Goal: Task Accomplishment & Management: Check status

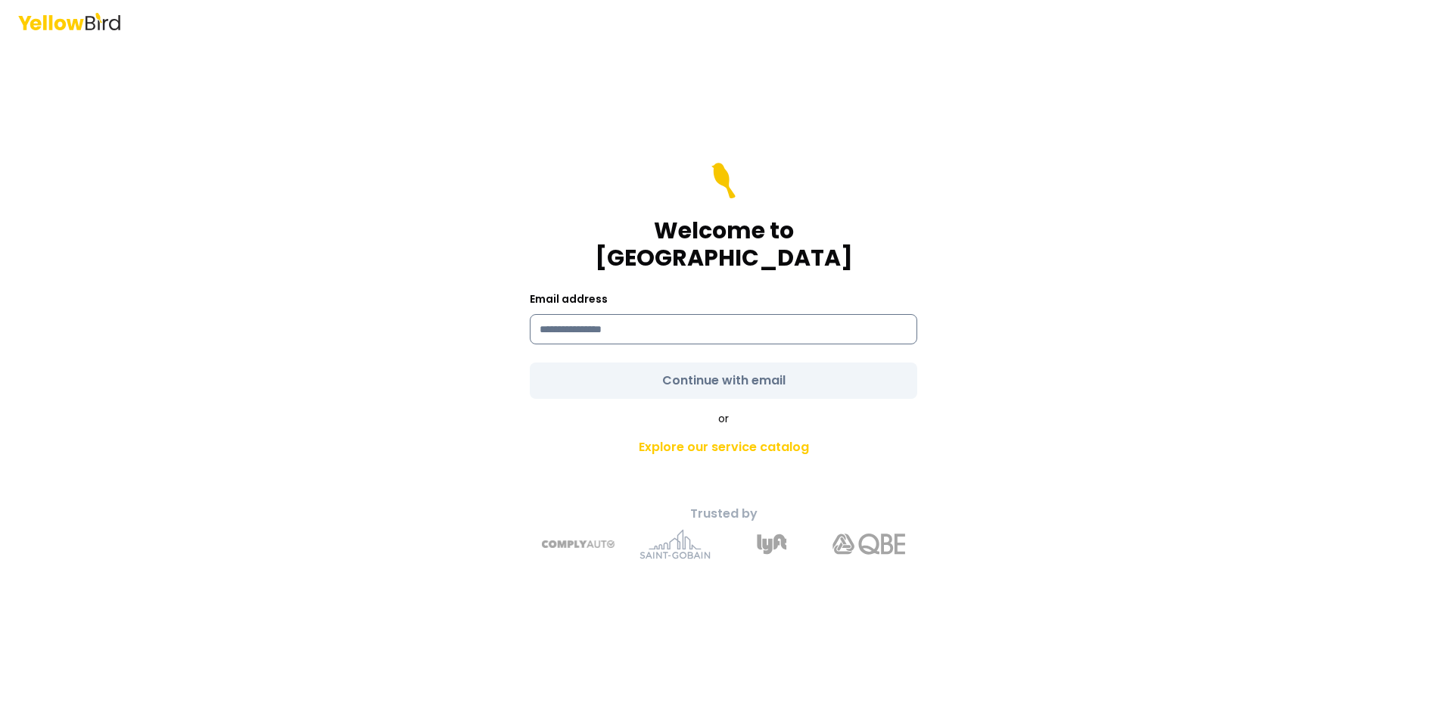
click at [641, 323] on input at bounding box center [724, 329] width 388 height 30
type input "**********"
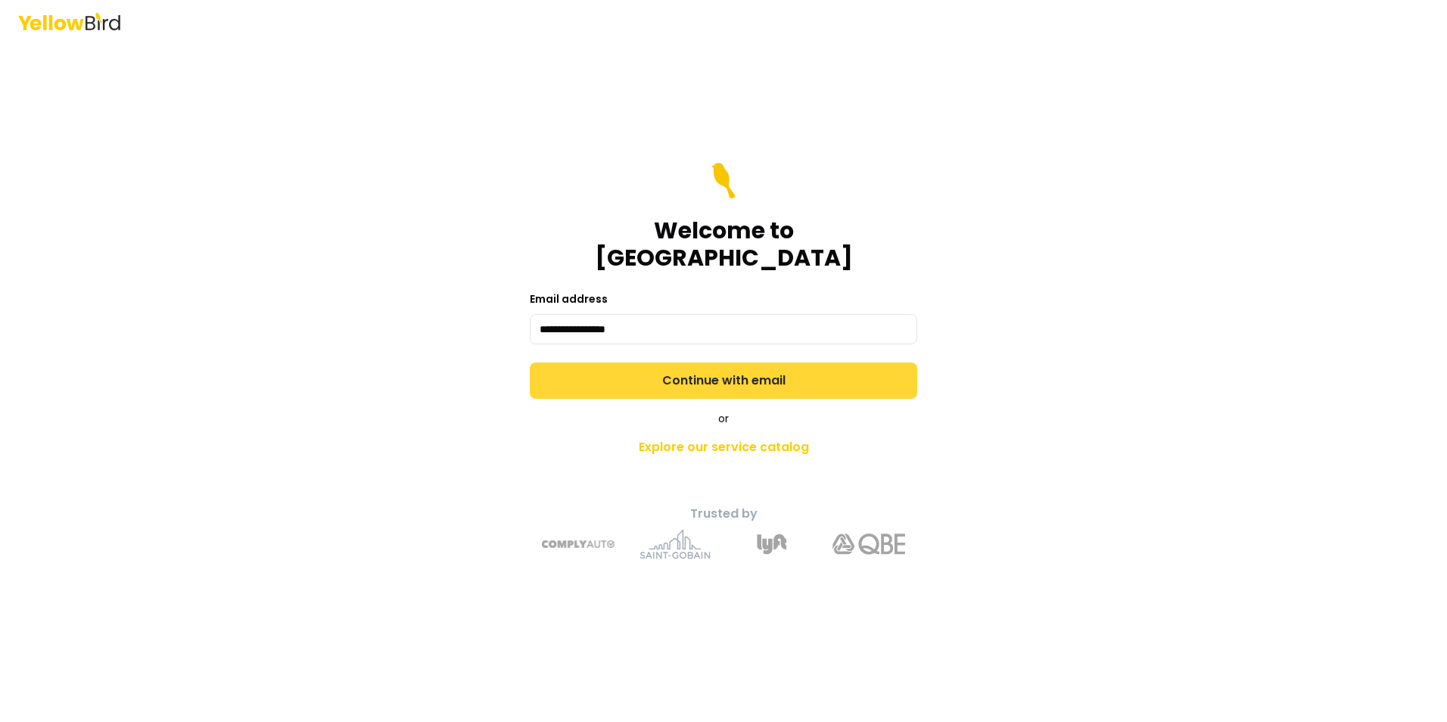
click at [646, 369] on button "Continue with email" at bounding box center [724, 381] width 388 height 36
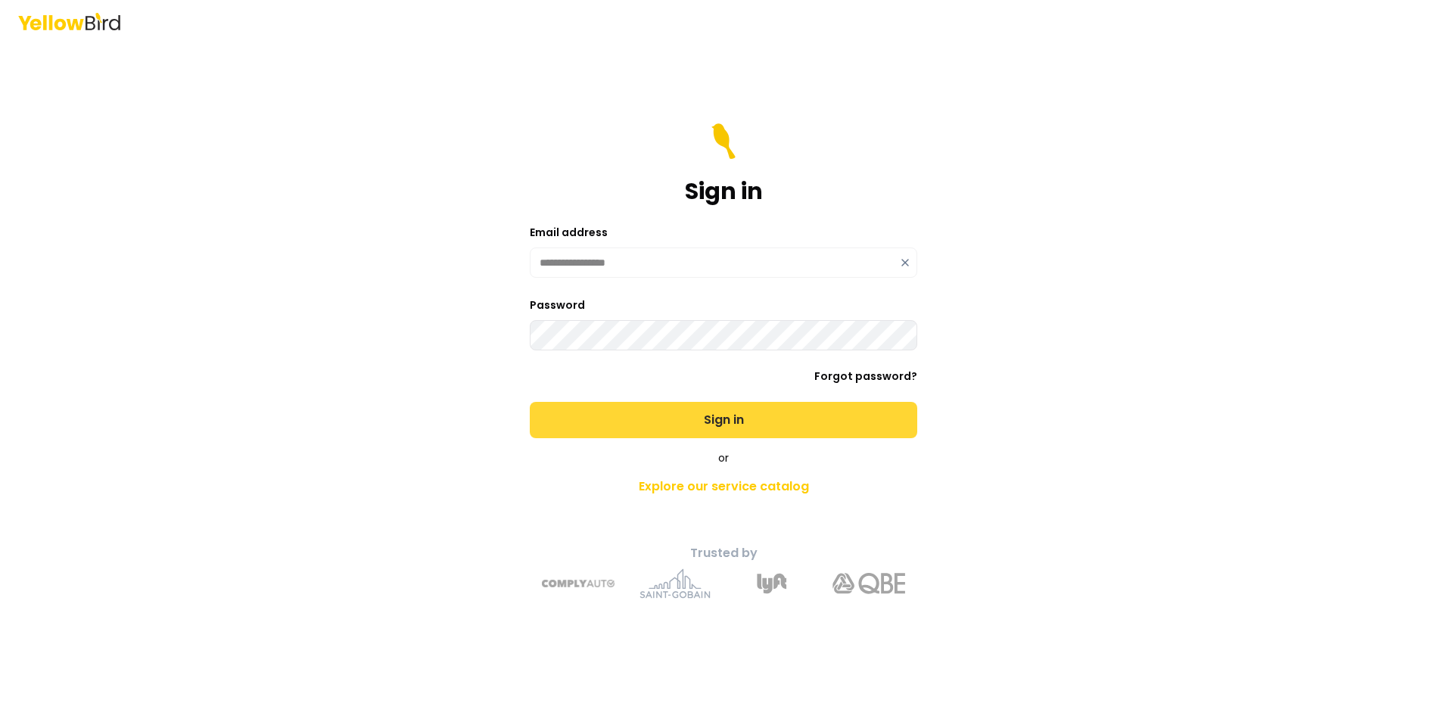
click at [530, 402] on button "Sign in" at bounding box center [724, 420] width 388 height 36
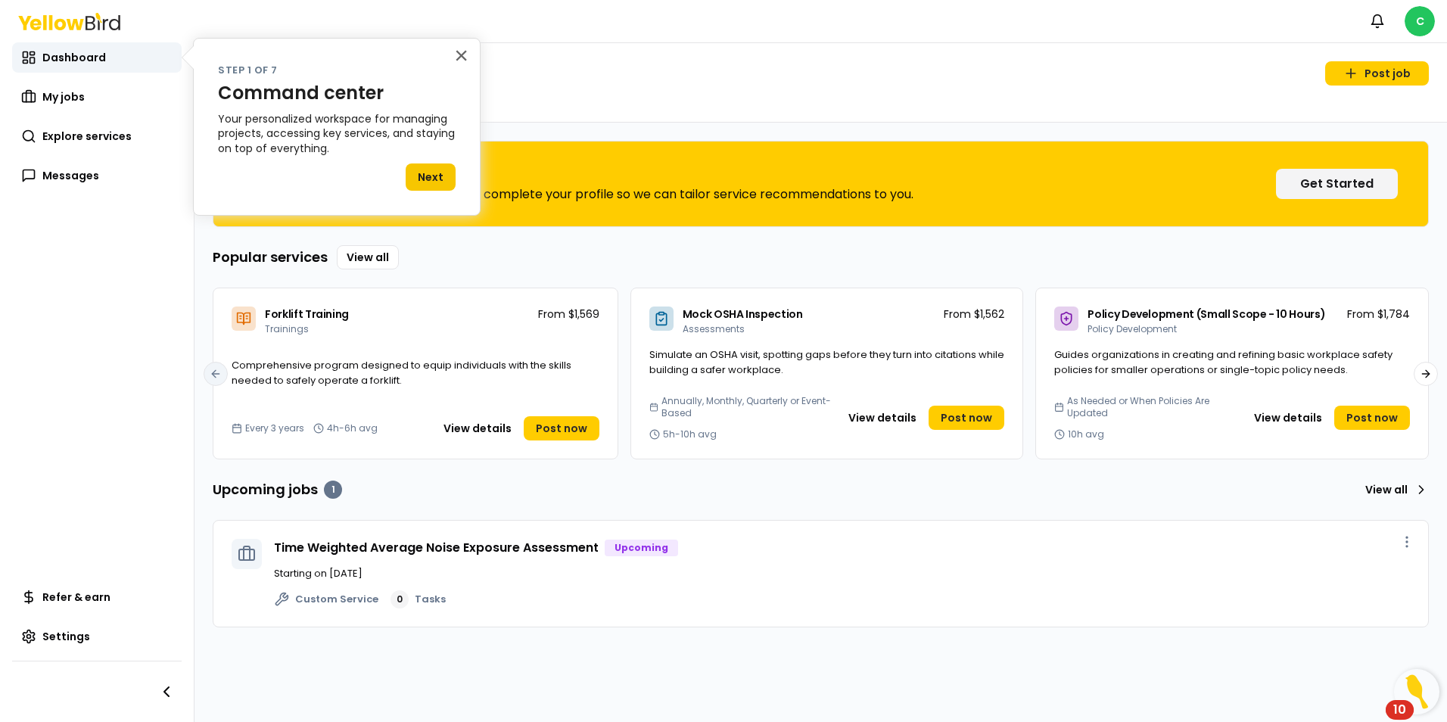
click at [469, 52] on div "× Step 1 of 7 Command center Your personalized workspace for managing projects,…" at bounding box center [337, 127] width 288 height 178
click at [454, 52] on button "×" at bounding box center [461, 55] width 14 height 24
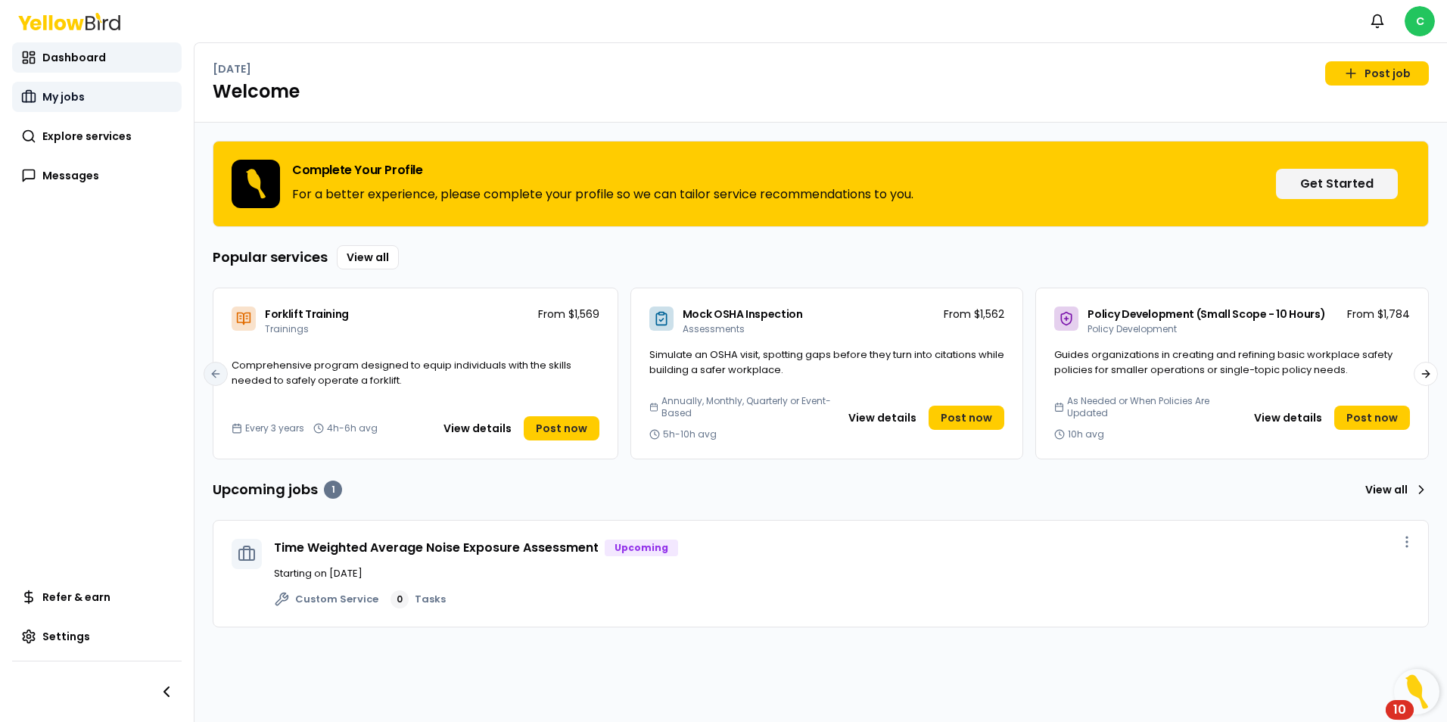
click at [36, 105] on link "My jobs" at bounding box center [97, 97] width 170 height 30
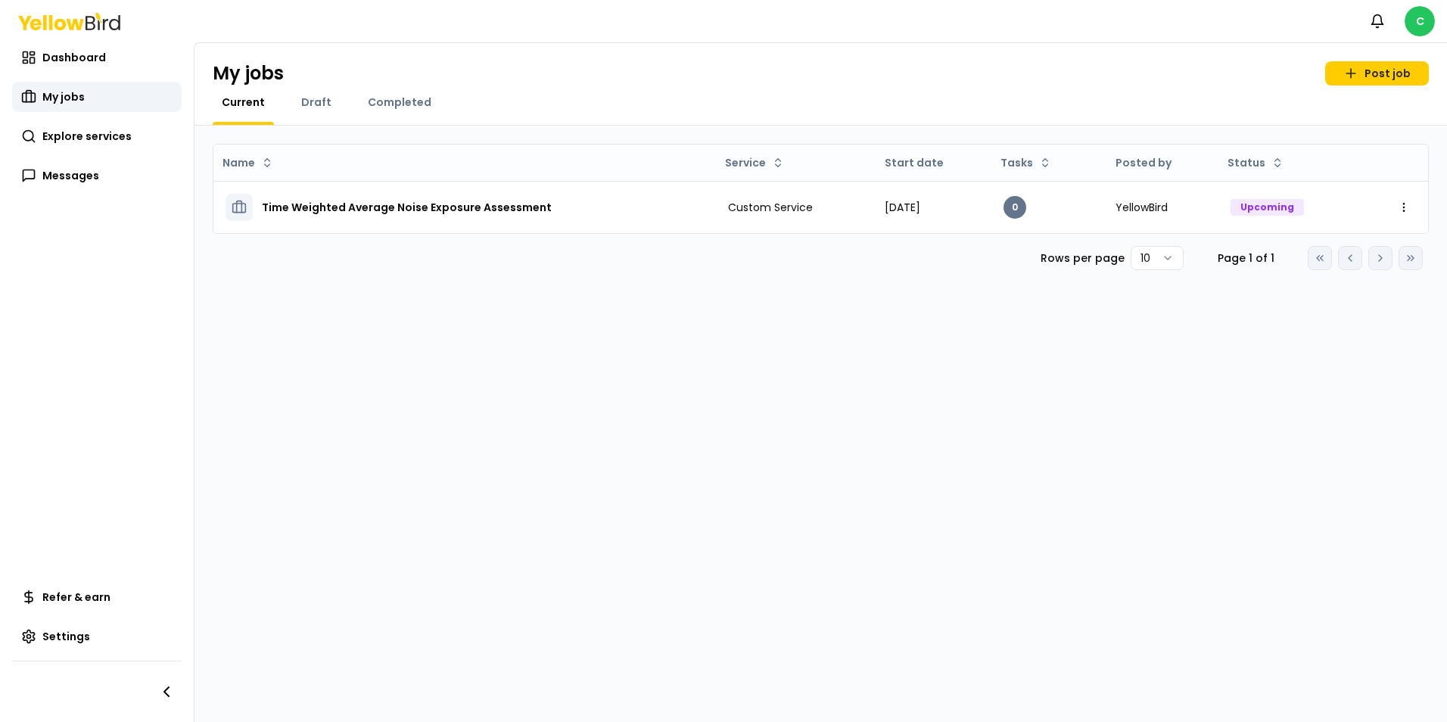
click at [1012, 397] on div "Name Service Start date Tasks Posted by Status Time Weighted Average Noise Expo…" at bounding box center [821, 424] width 1253 height 597
click at [101, 178] on link "Messages" at bounding box center [97, 175] width 170 height 30
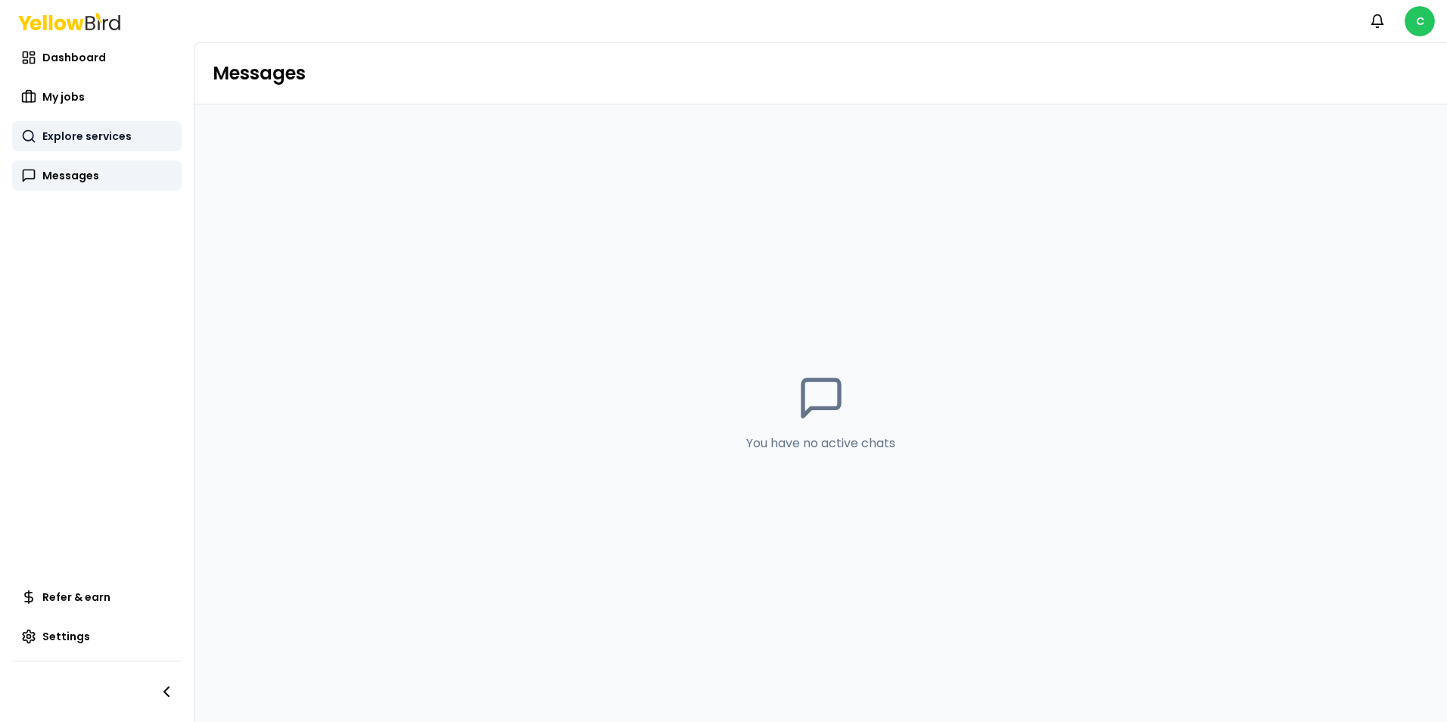
click at [93, 139] on span "Explore services" at bounding box center [86, 136] width 89 height 15
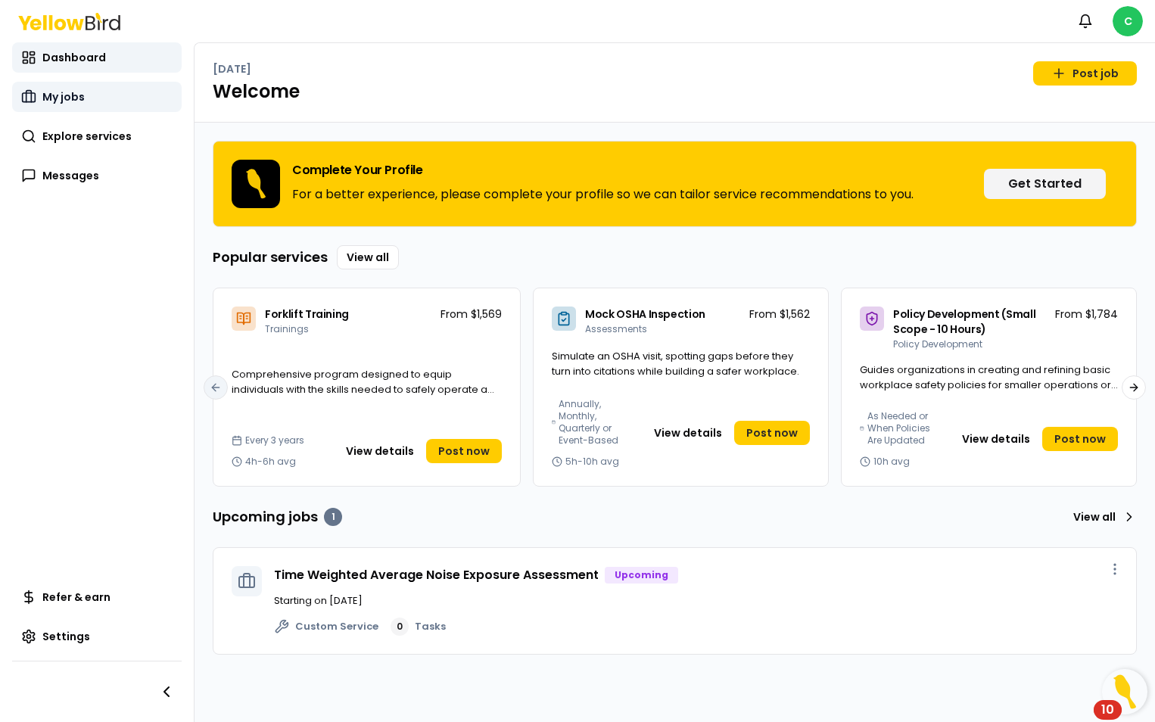
click at [72, 101] on span "My jobs" at bounding box center [63, 96] width 42 height 15
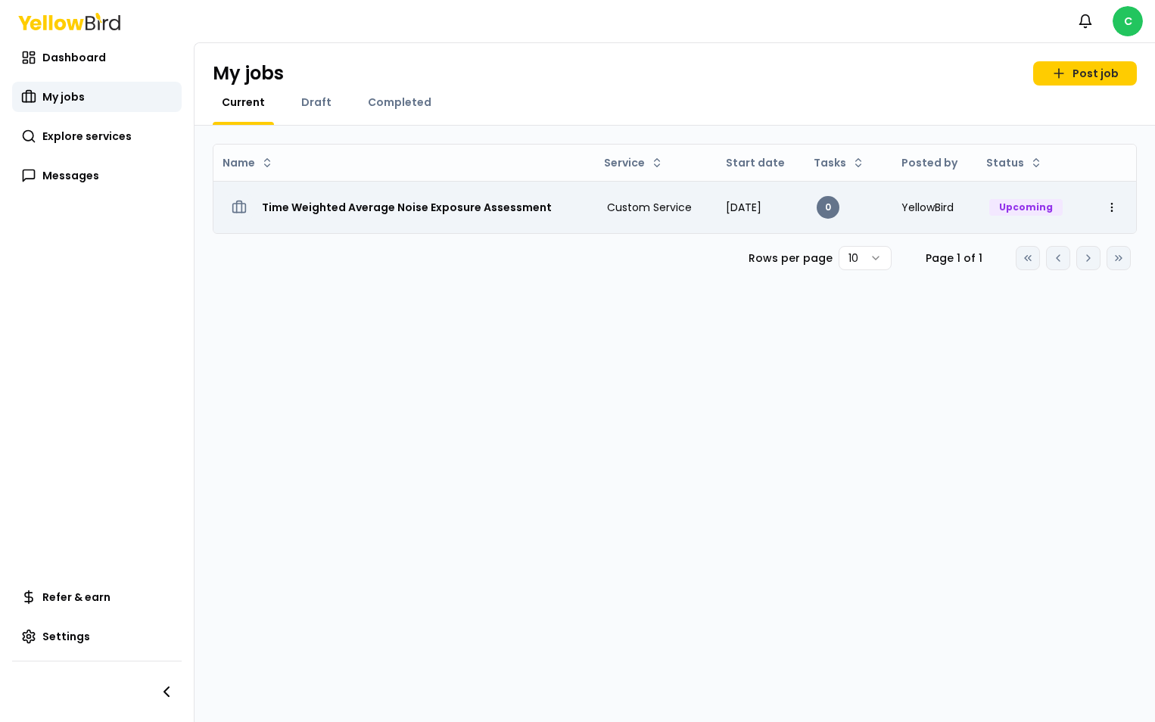
click at [373, 204] on h3 "Time Weighted Average Noise Exposure Assessment" at bounding box center [407, 207] width 290 height 27
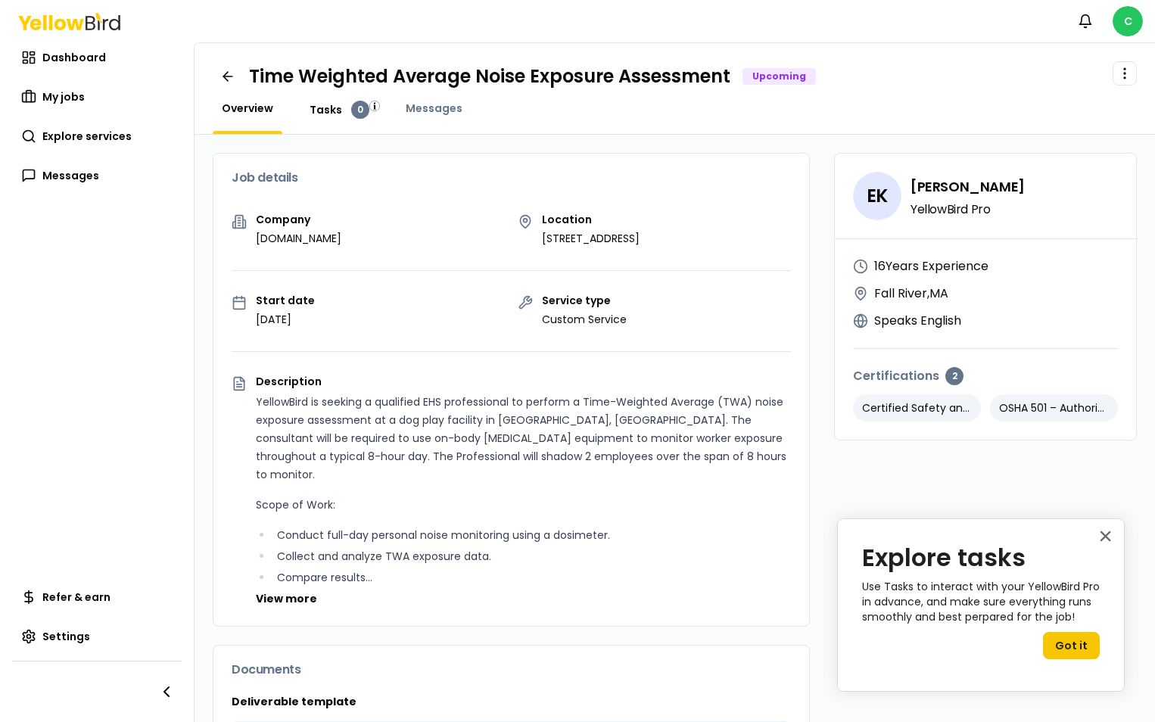
click at [332, 106] on span "Tasks" at bounding box center [326, 109] width 33 height 15
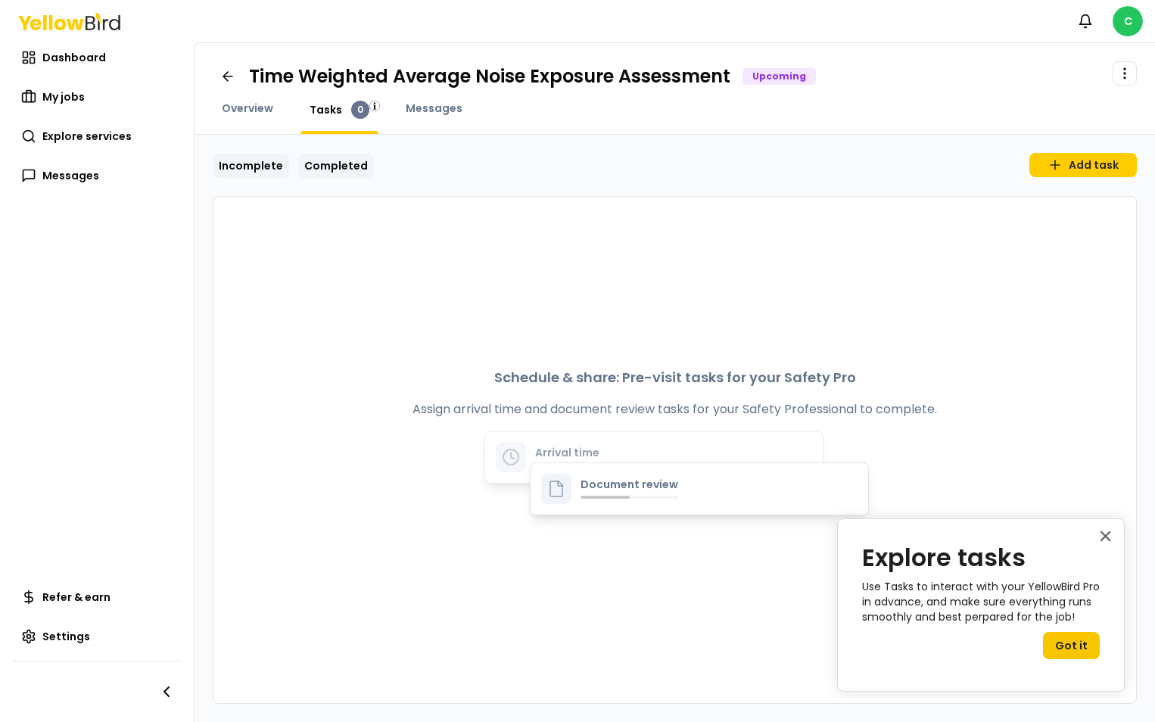
click at [317, 166] on link "Completed" at bounding box center [336, 166] width 76 height 24
click at [422, 110] on span "Messages" at bounding box center [434, 108] width 57 height 15
